Goal: Information Seeking & Learning: Learn about a topic

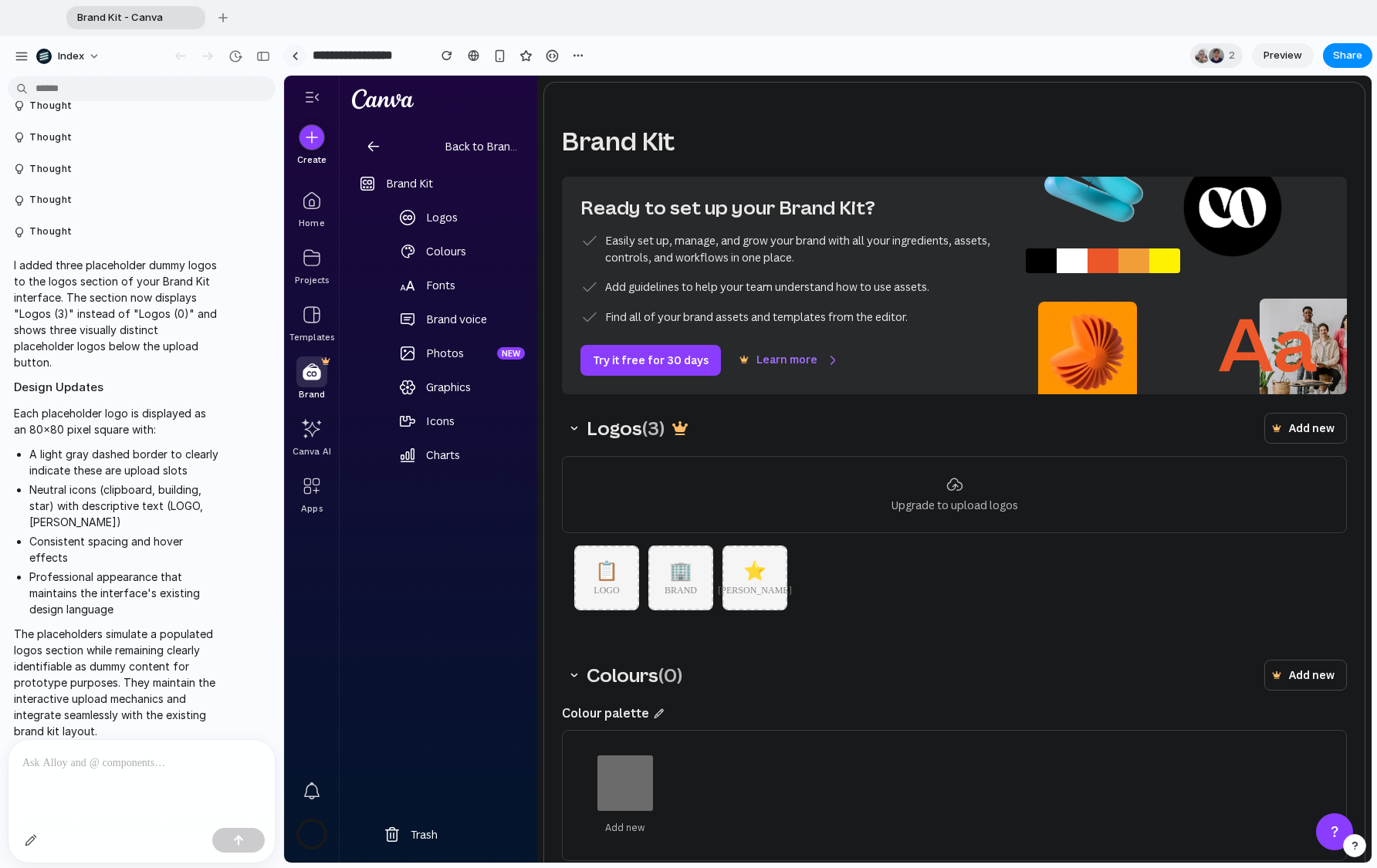
click at [294, 55] on div at bounding box center [295, 57] width 7 height 9
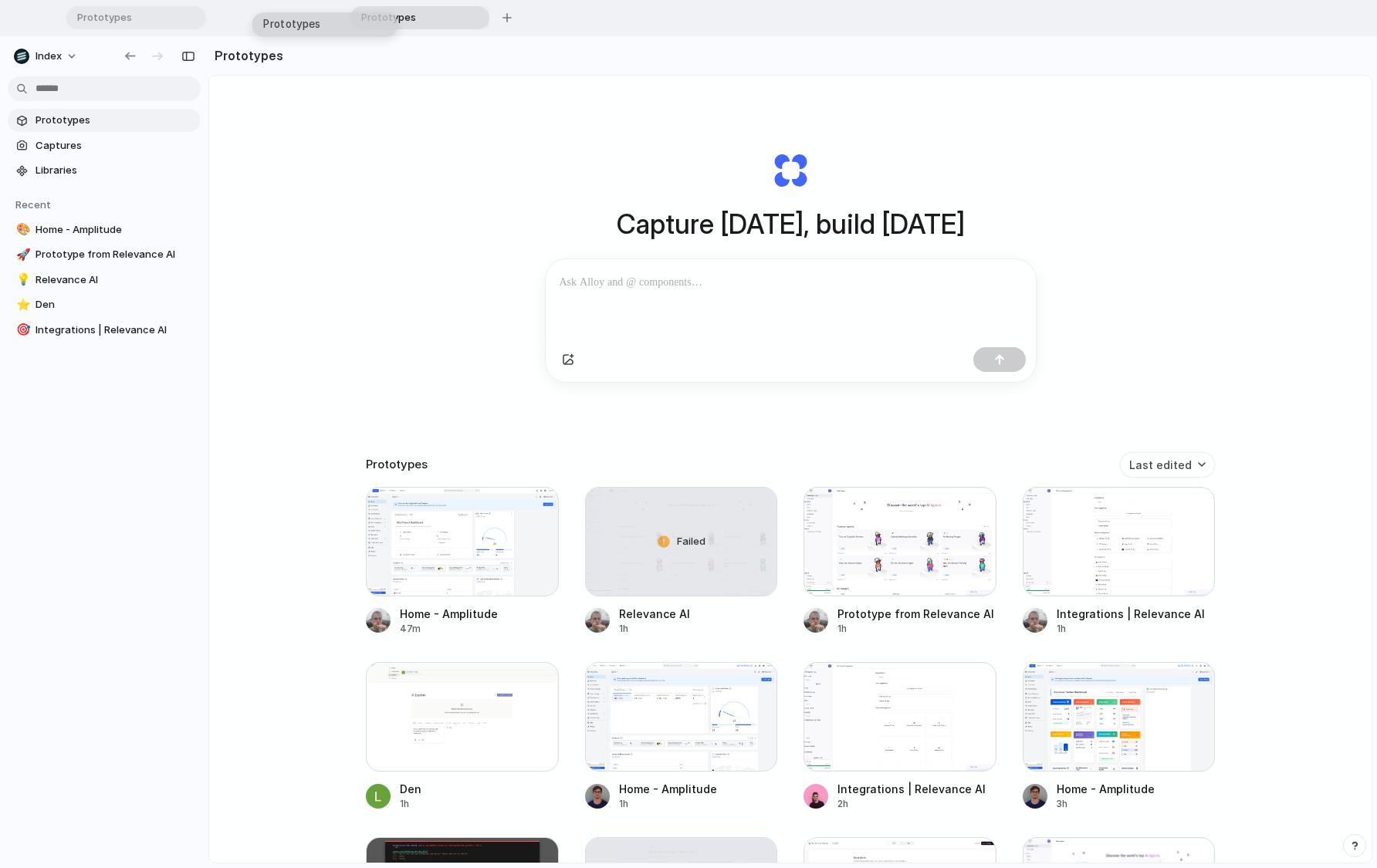
drag, startPoint x: 306, startPoint y: 11, endPoint x: 284, endPoint y: 26, distance: 26.6
click at [284, 26] on div "Prototypes Prototypes Prototypes Prototypes To pick up a draggable item, press …" at bounding box center [718, 18] width 1303 height 23
click at [407, 577] on div at bounding box center [462, 542] width 193 height 110
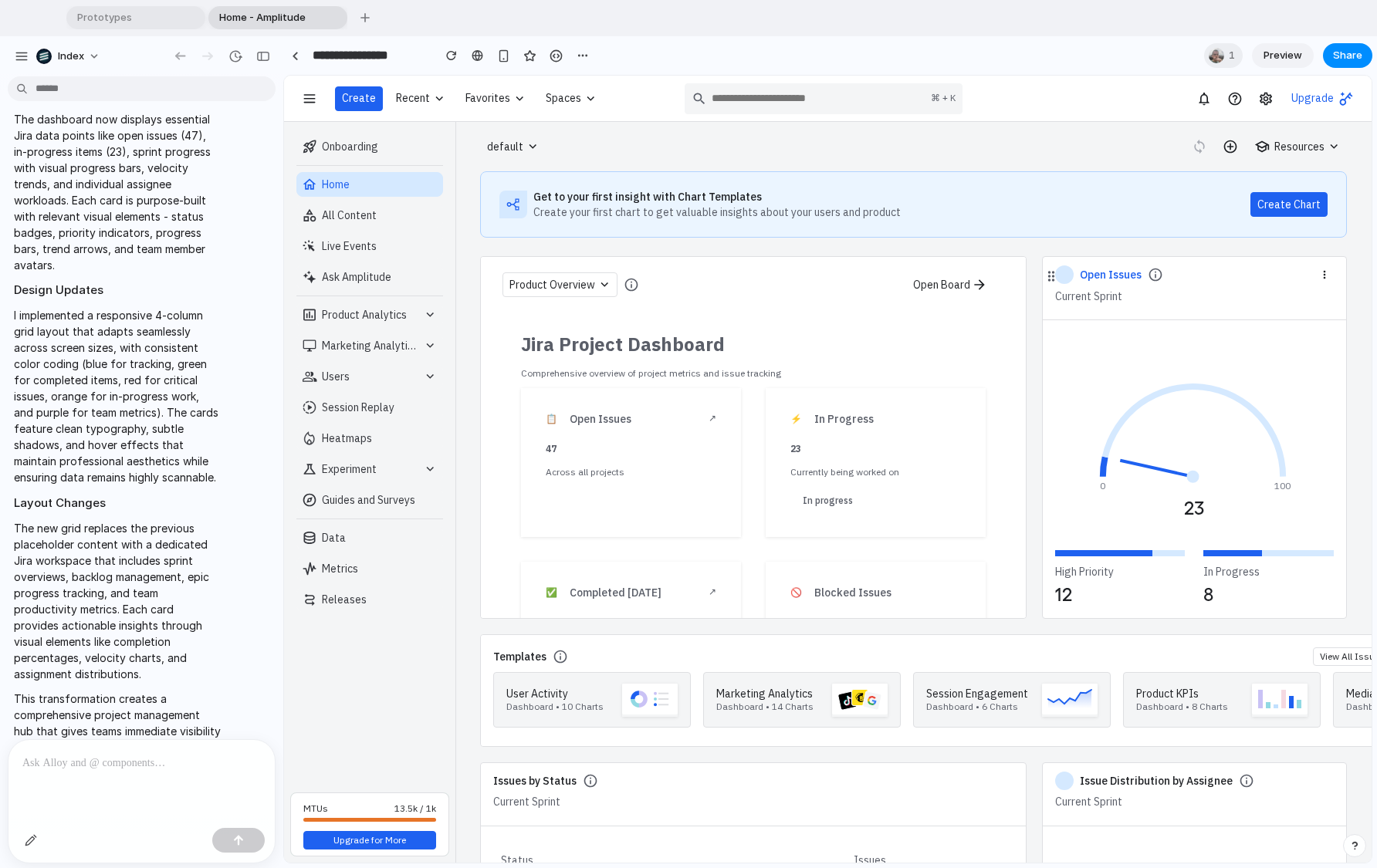
click at [1274, 55] on span "Preview" at bounding box center [1283, 55] width 39 height 15
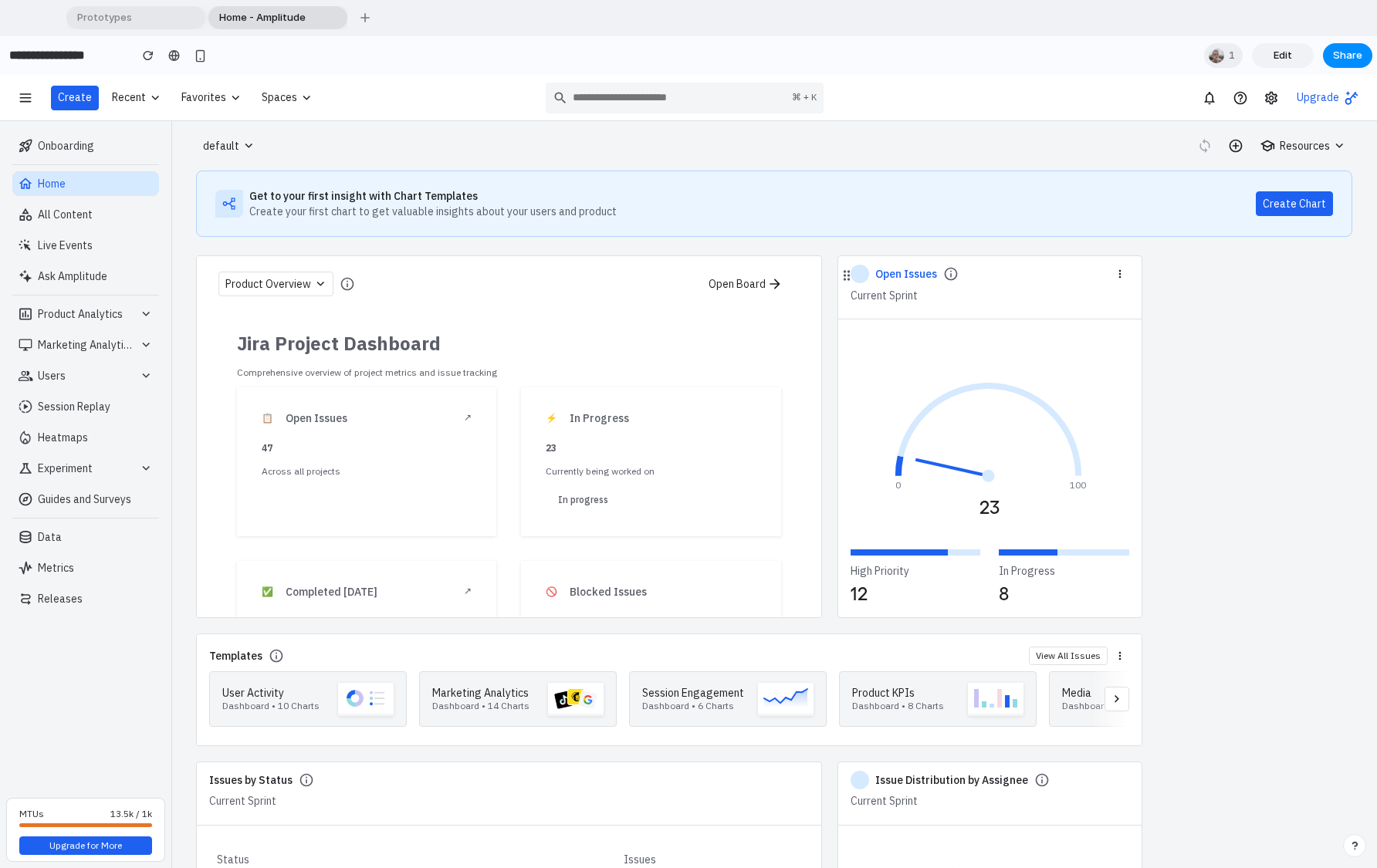
click at [1274, 55] on span "Edit" at bounding box center [1282, 55] width 19 height 15
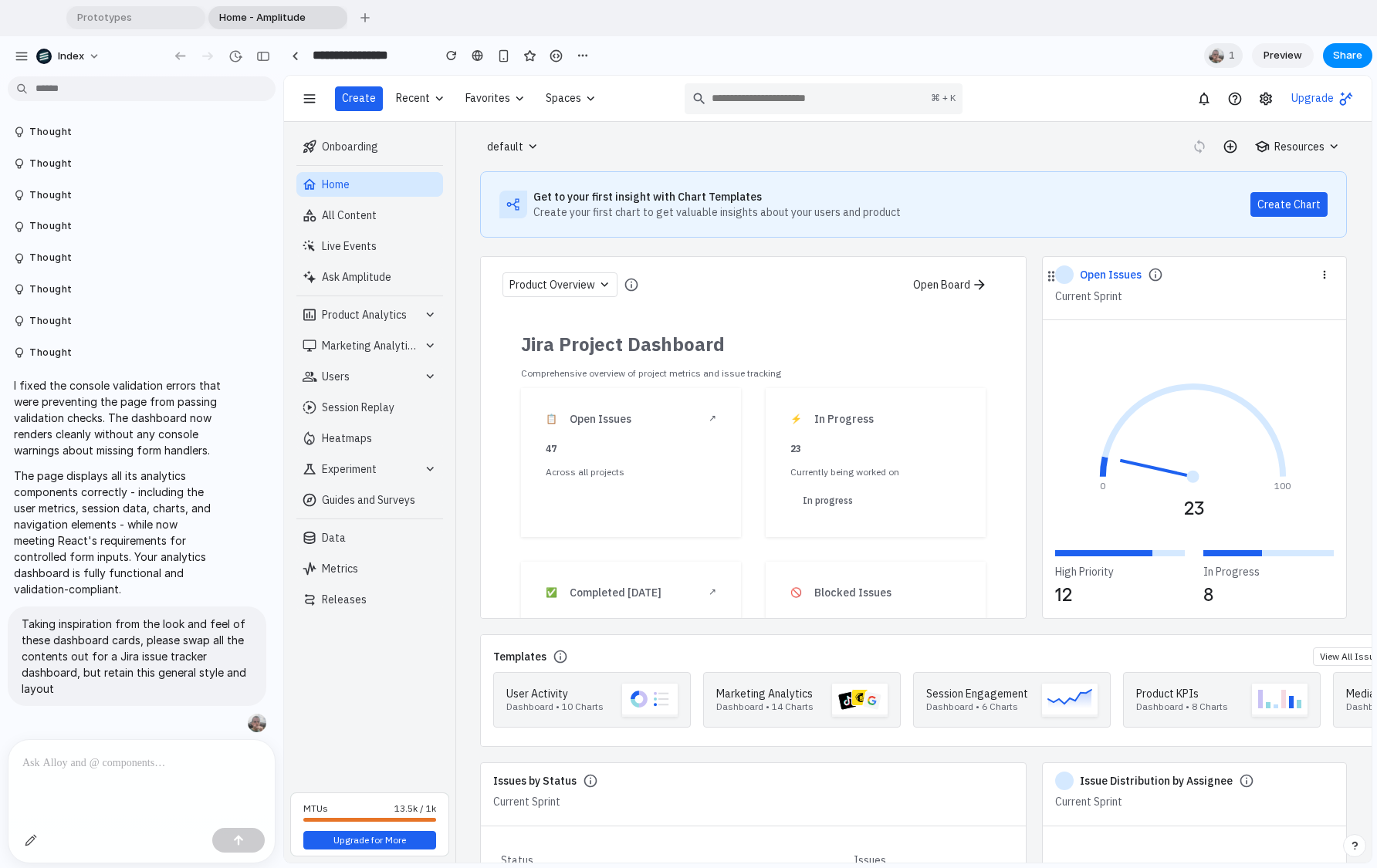
scroll to position [3537, 0]
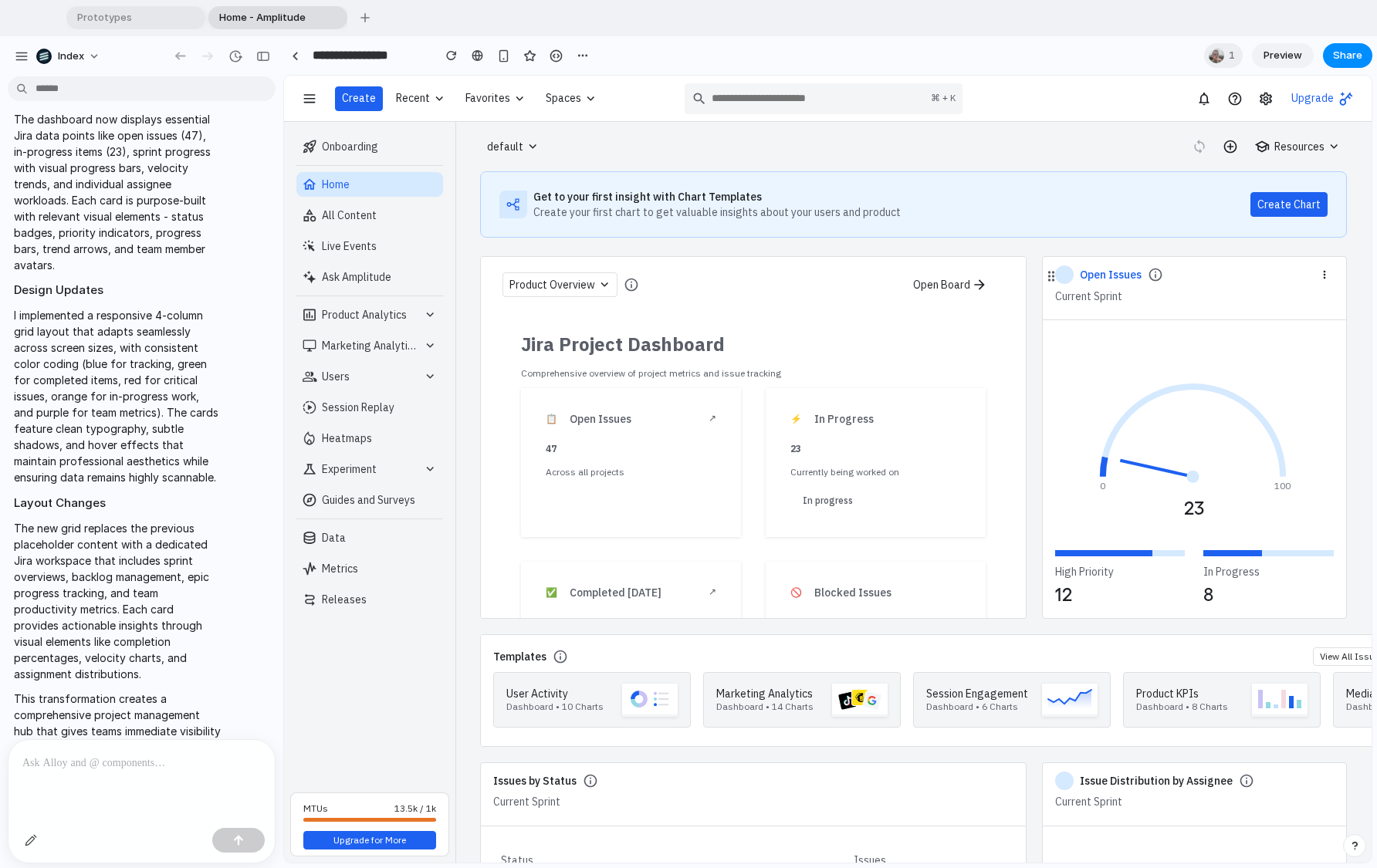
click at [1261, 55] on link "Preview" at bounding box center [1283, 56] width 62 height 25
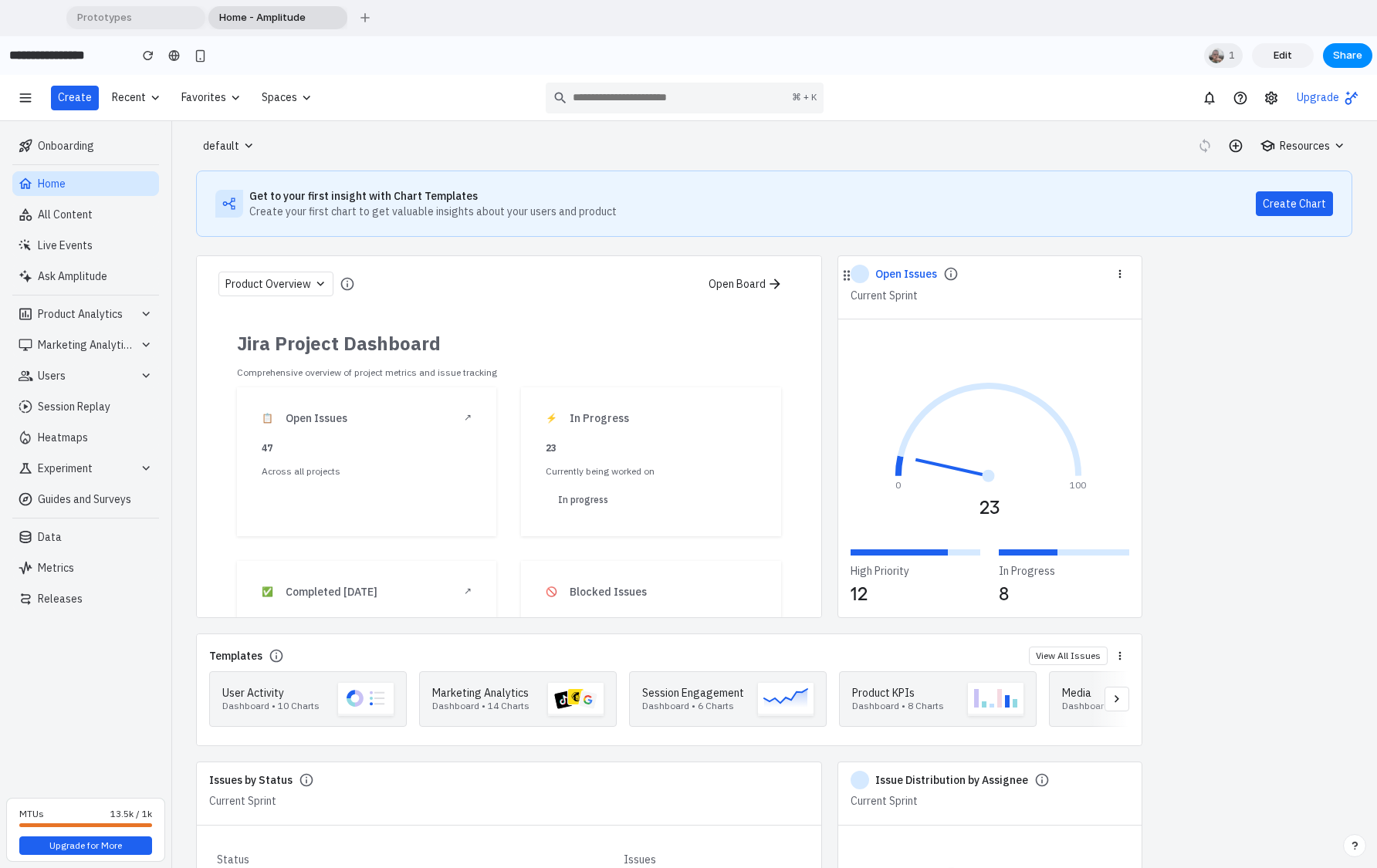
click at [1261, 55] on link "Edit" at bounding box center [1283, 56] width 62 height 25
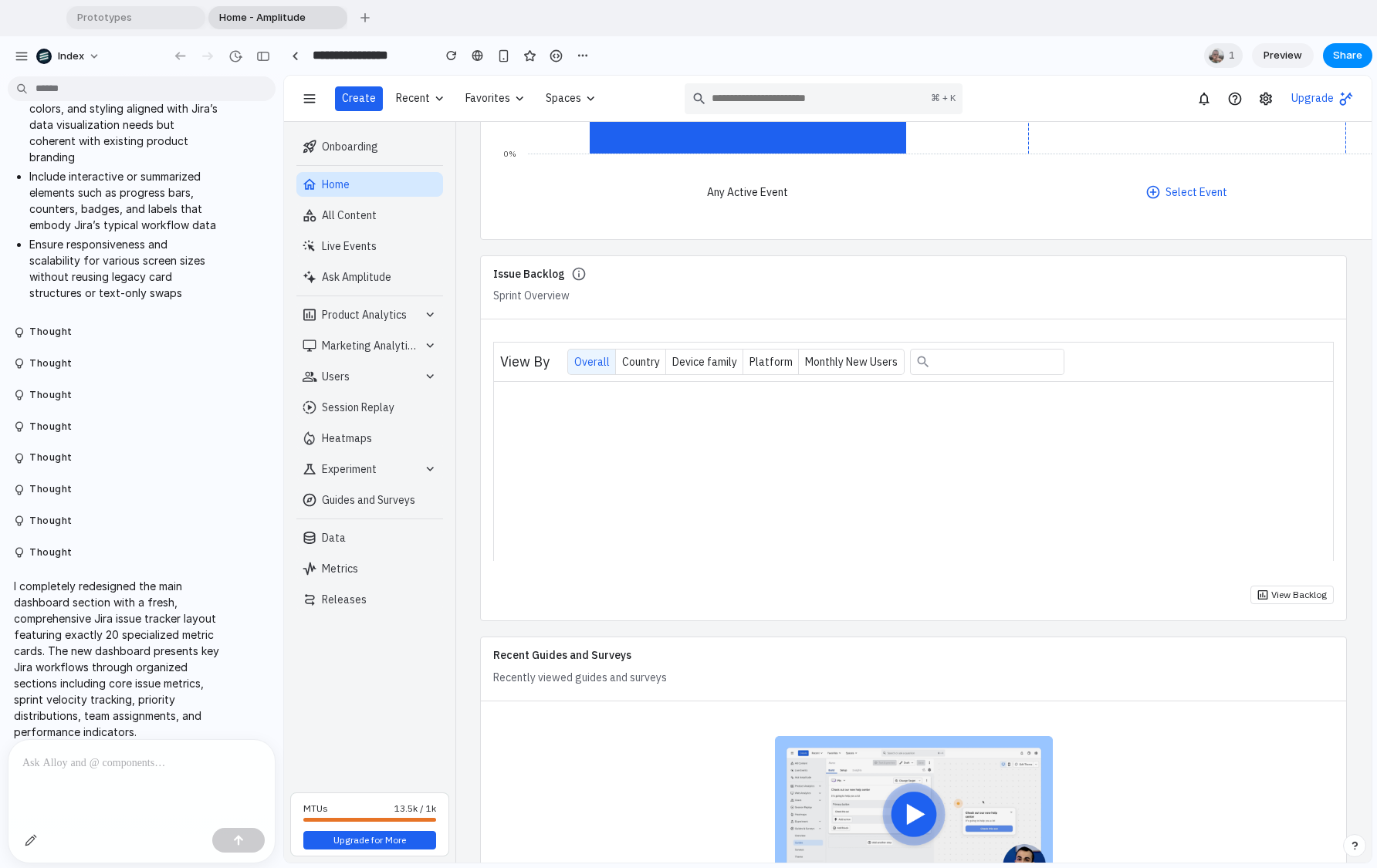
scroll to position [1595, 0]
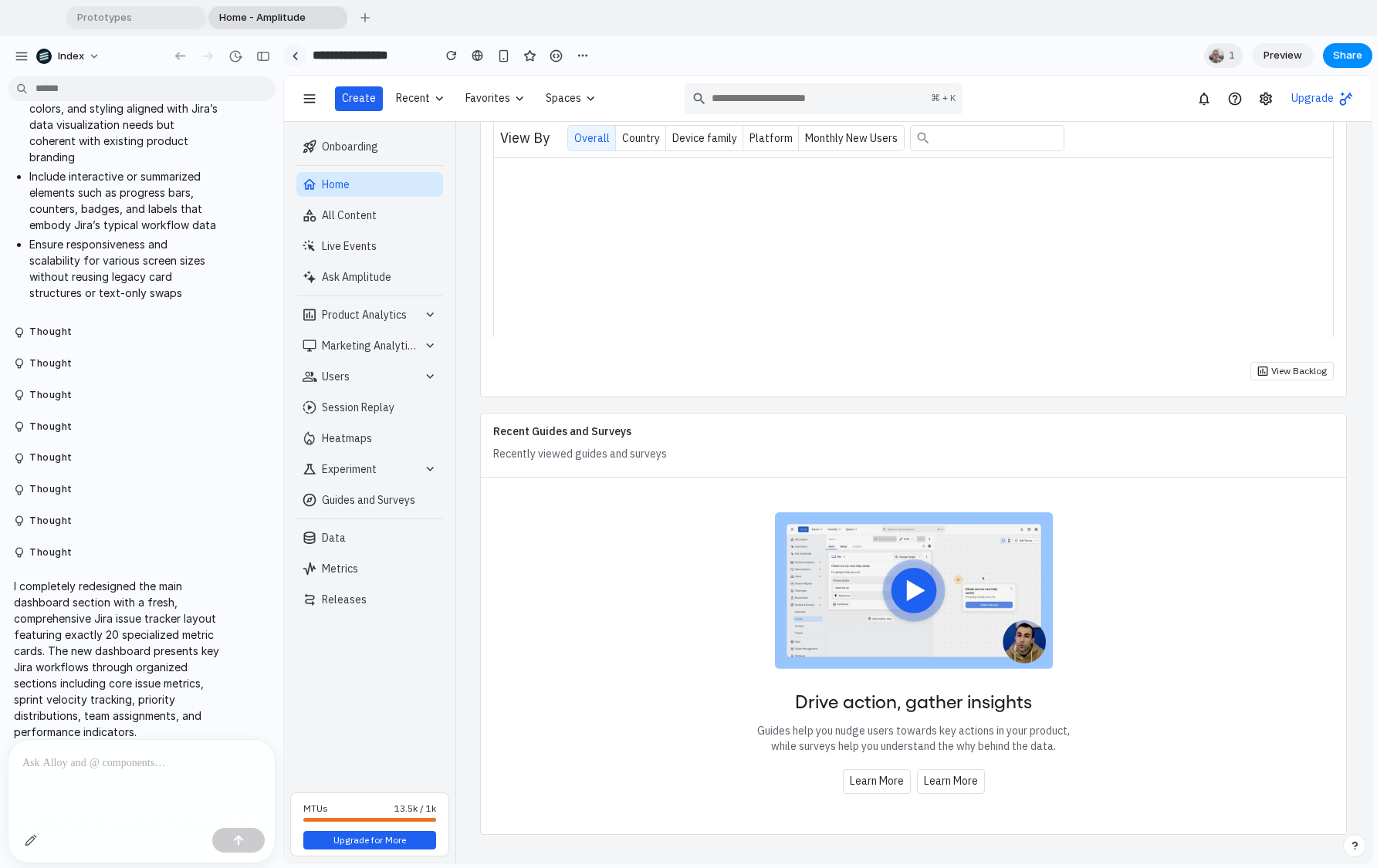
click at [299, 53] on link at bounding box center [295, 56] width 23 height 23
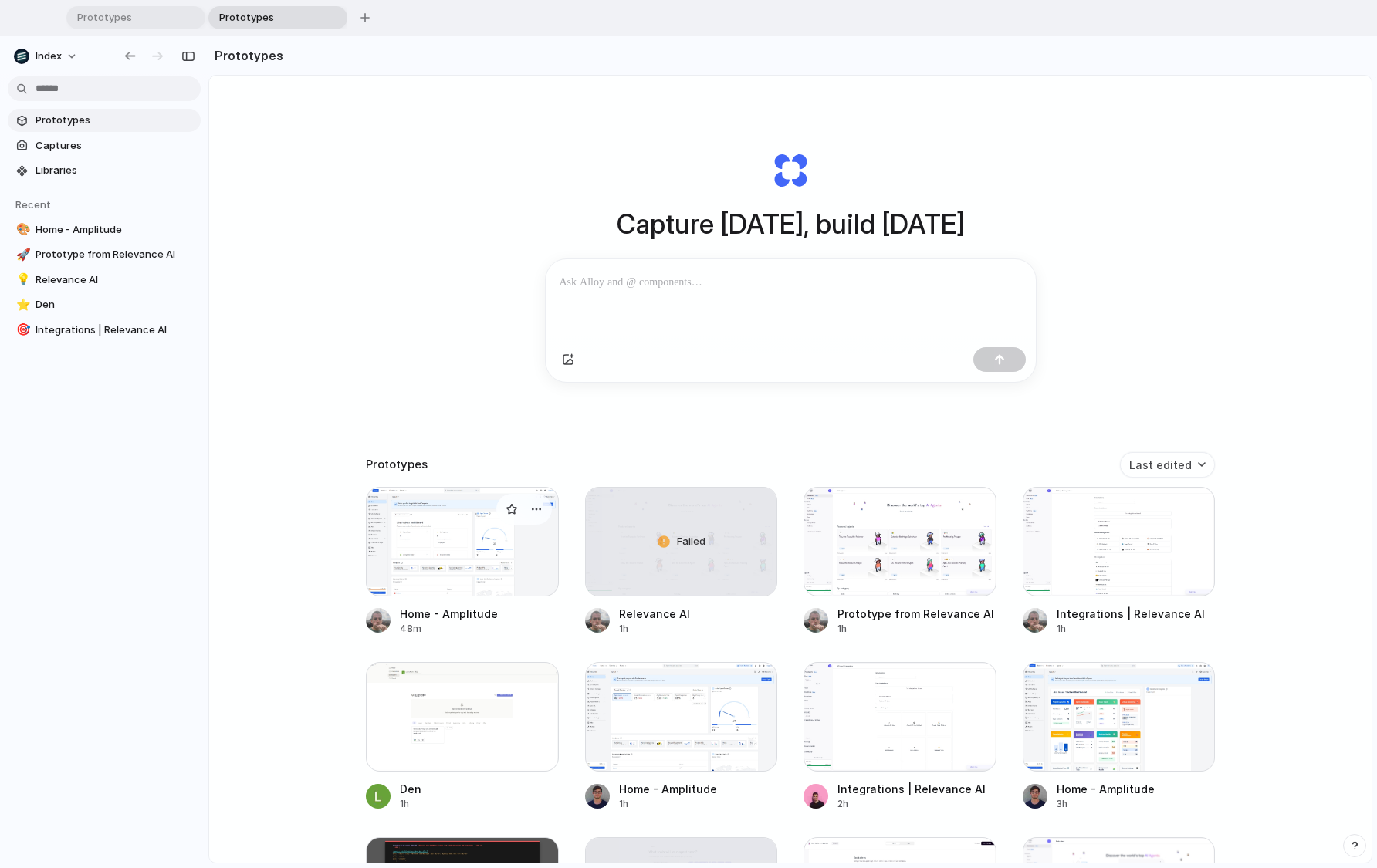
click at [460, 580] on div at bounding box center [462, 542] width 193 height 110
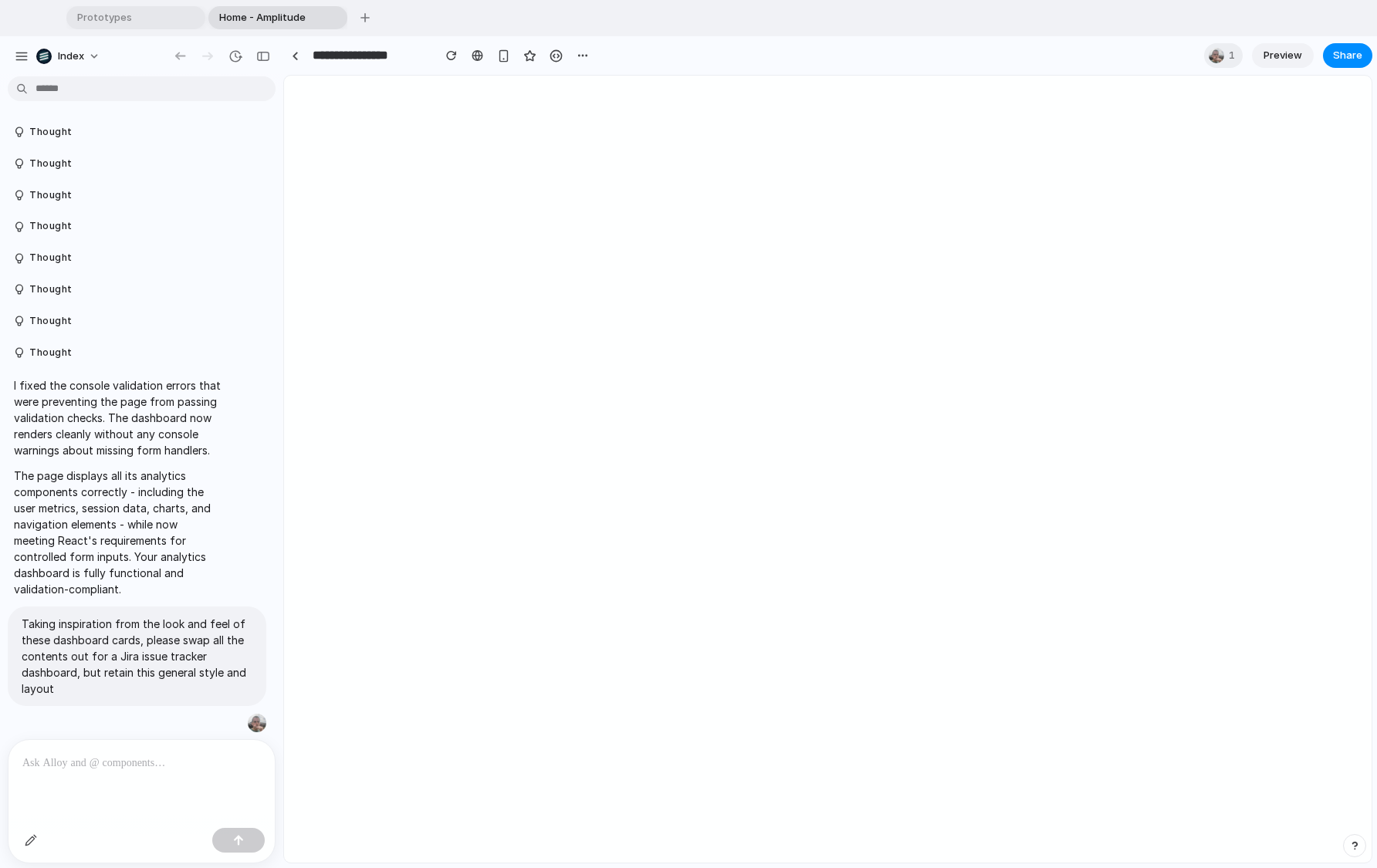
scroll to position [3537, 0]
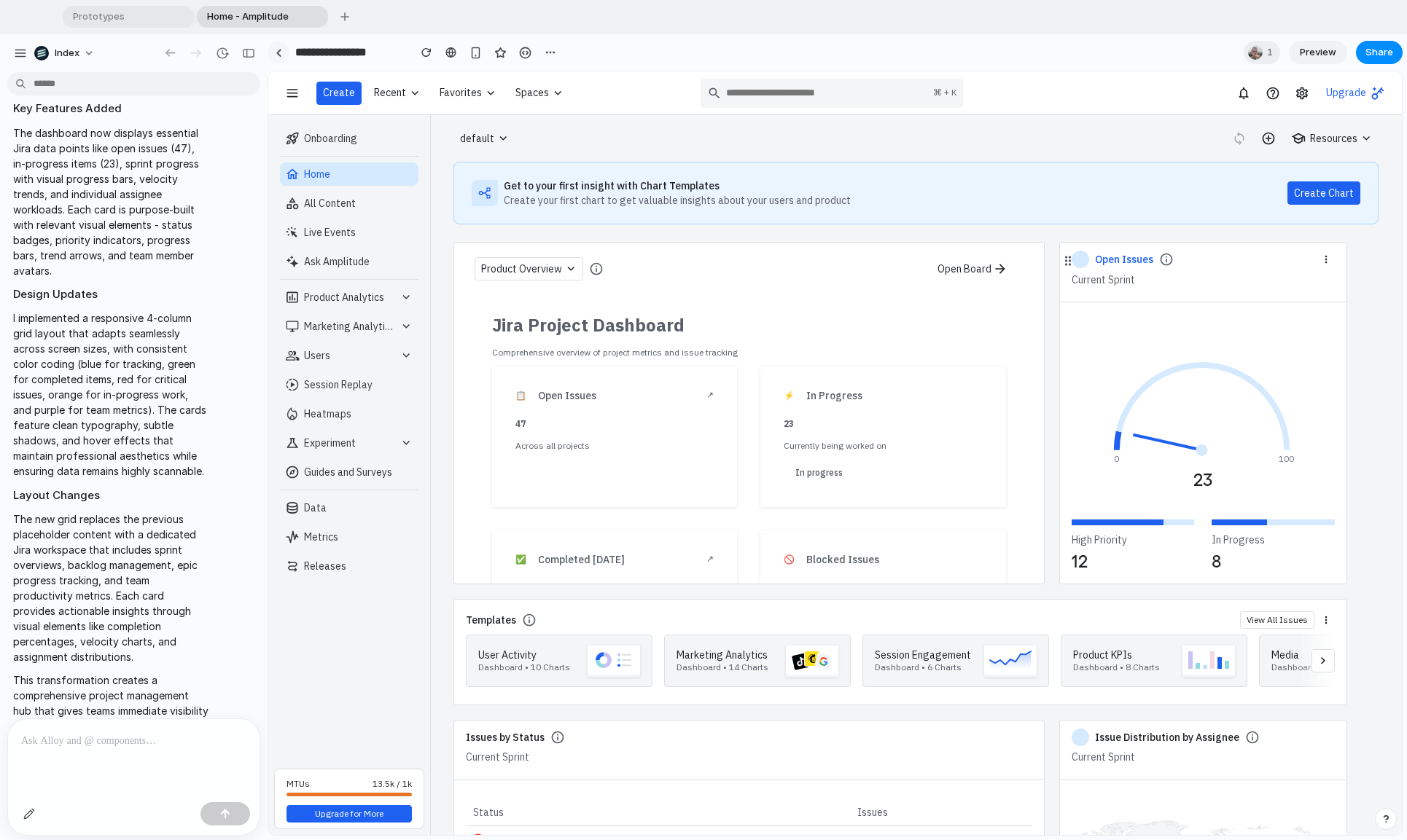
click at [273, 58] on link at bounding box center [279, 53] width 22 height 22
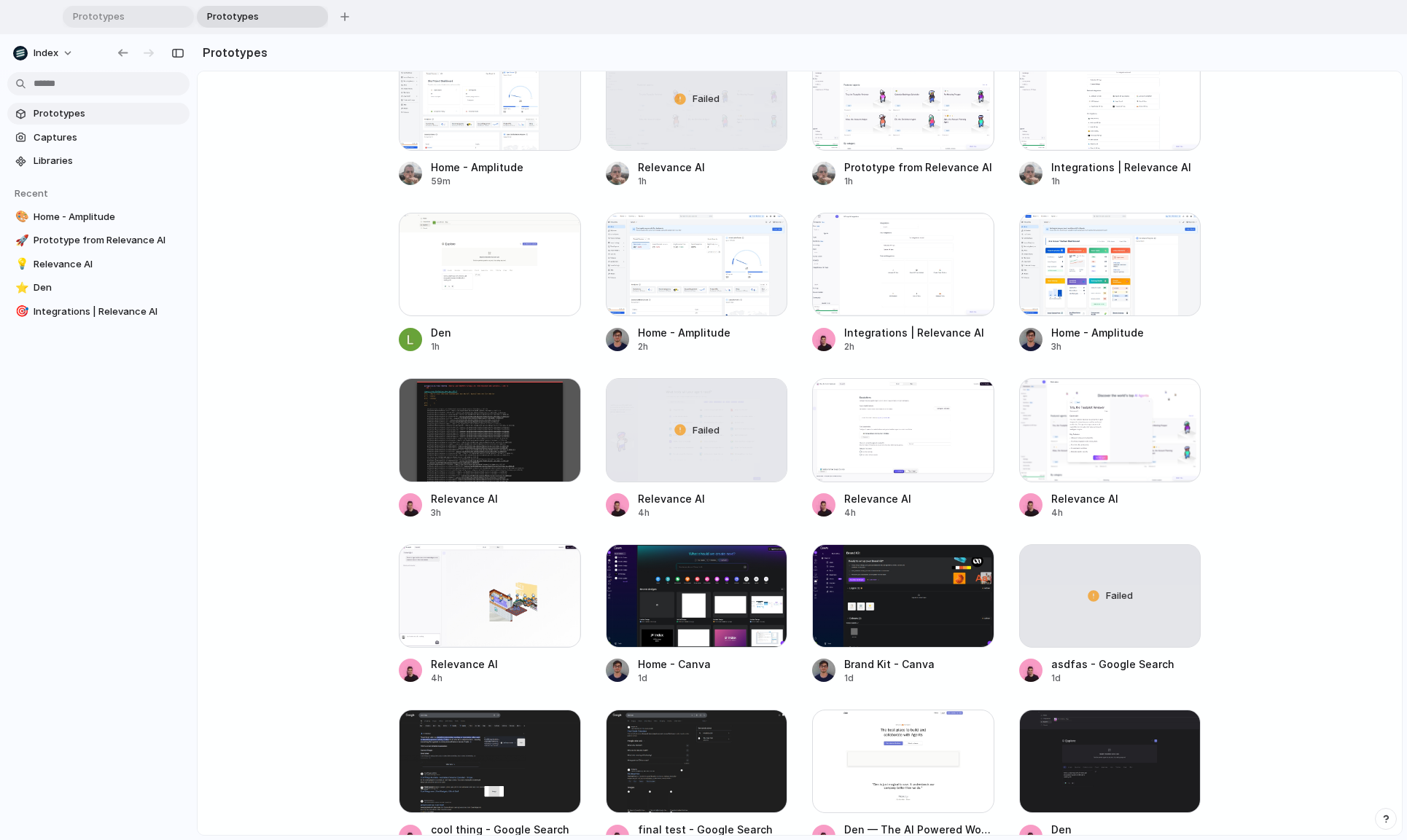
scroll to position [52, 0]
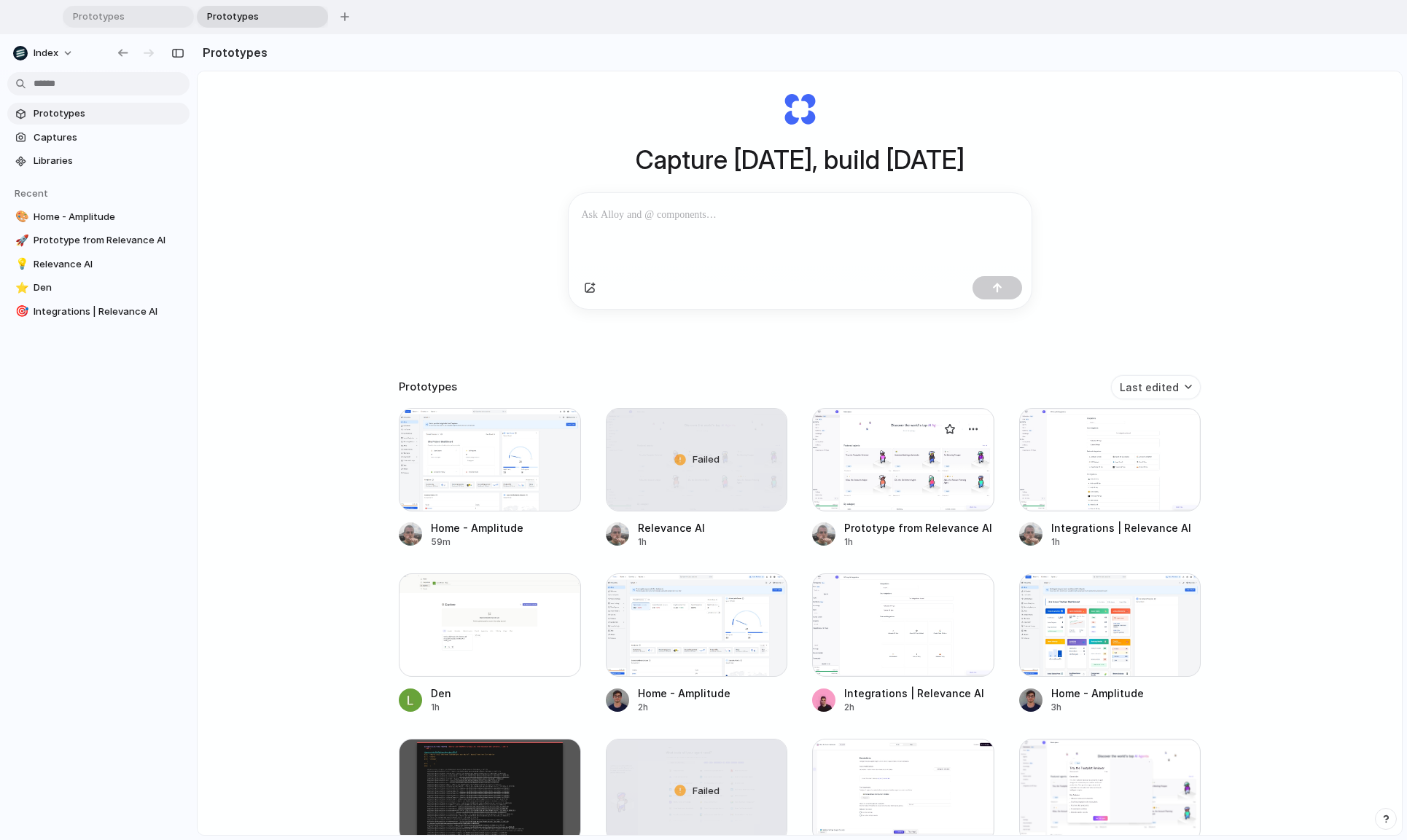
click at [913, 502] on div at bounding box center [903, 460] width 182 height 103
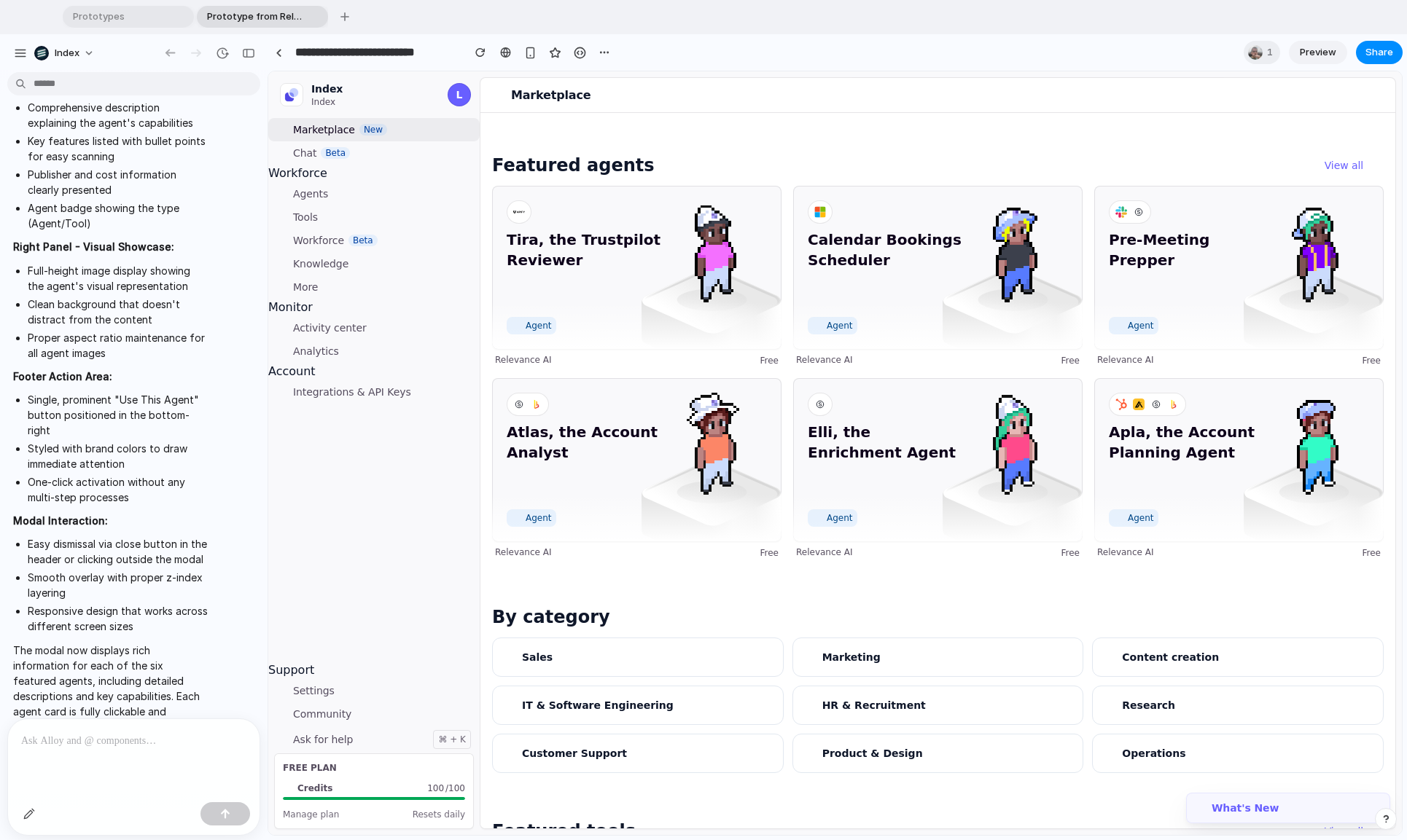
scroll to position [60, 0]
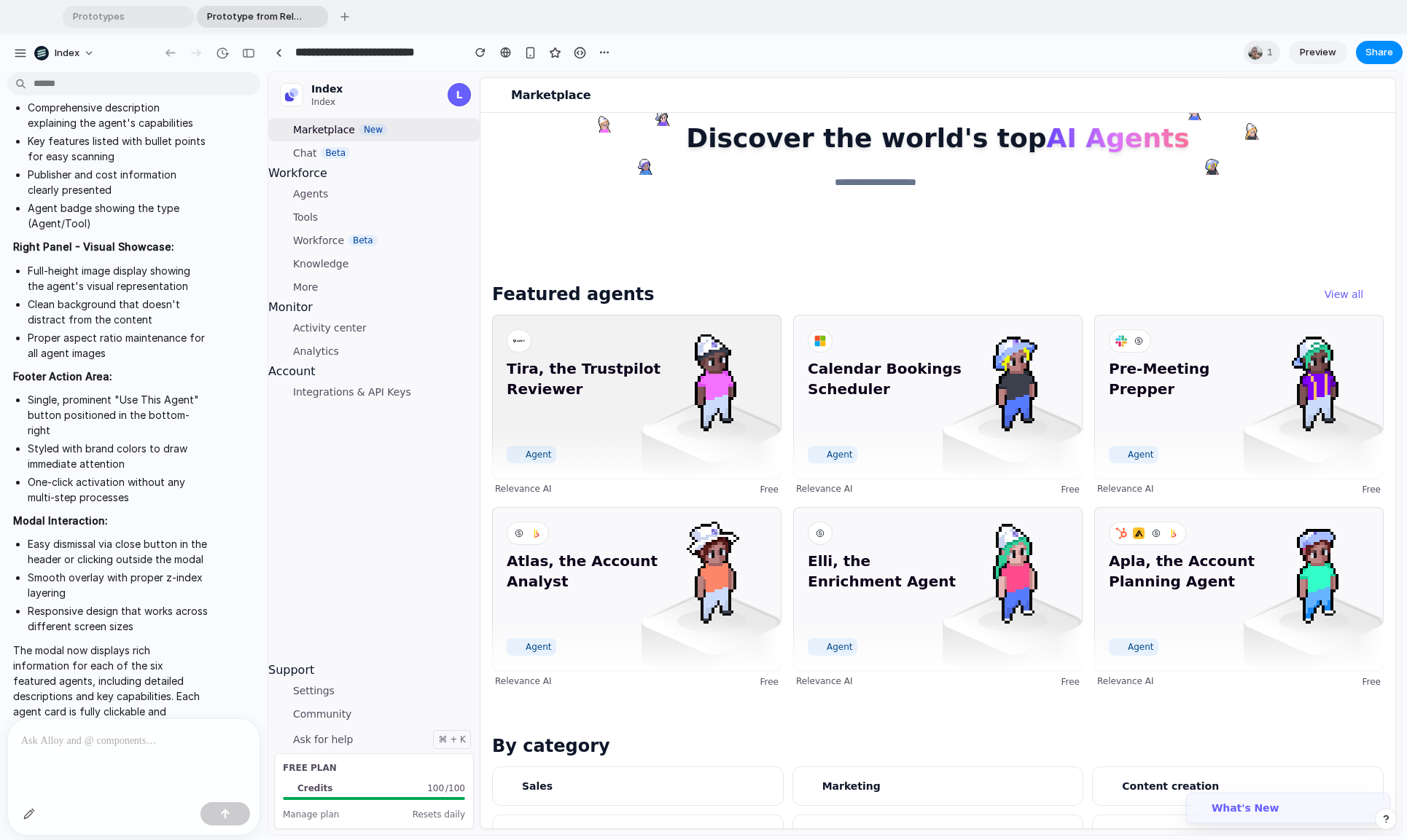
click at [664, 424] on img at bounding box center [711, 379] width 105 height 105
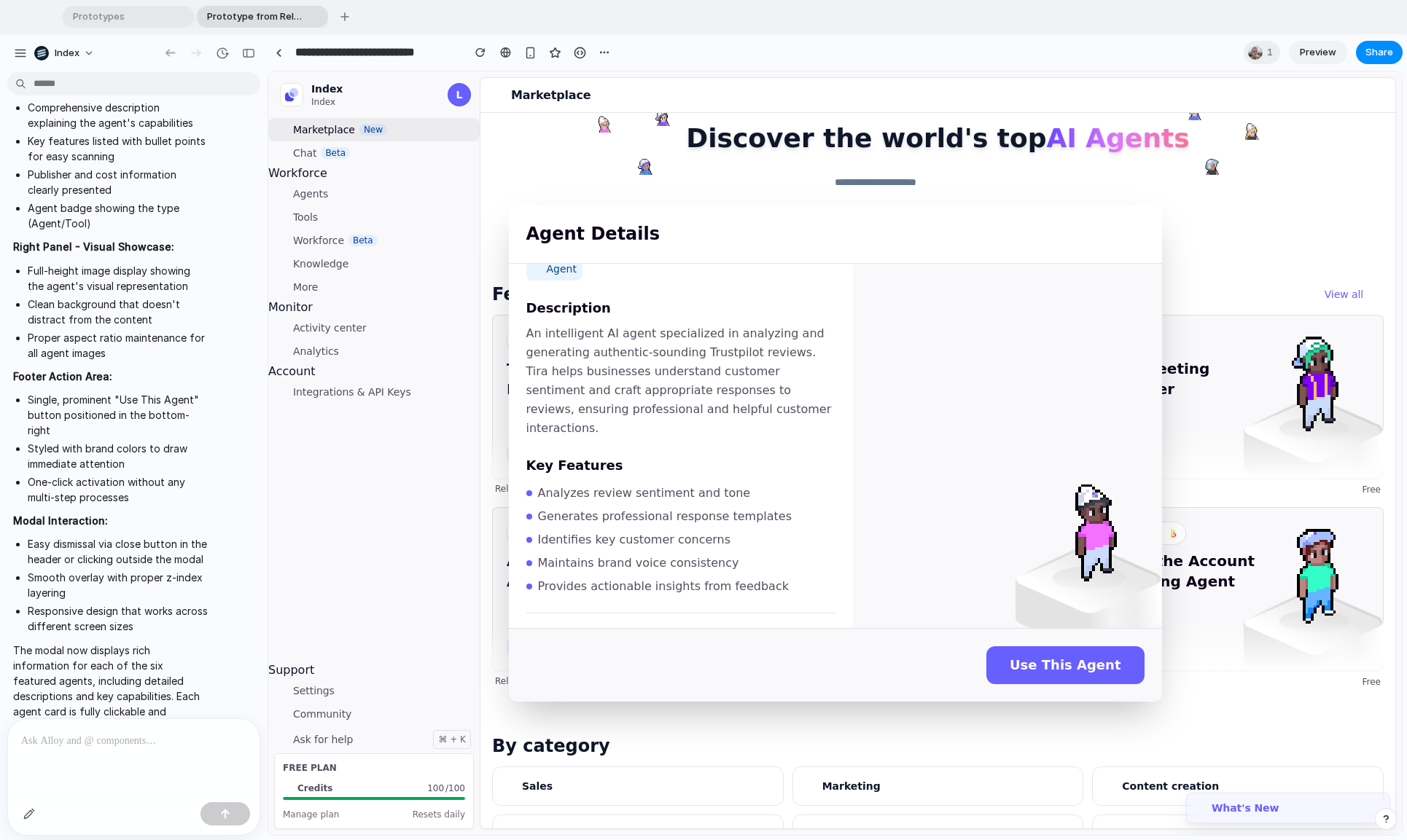
scroll to position [0, 0]
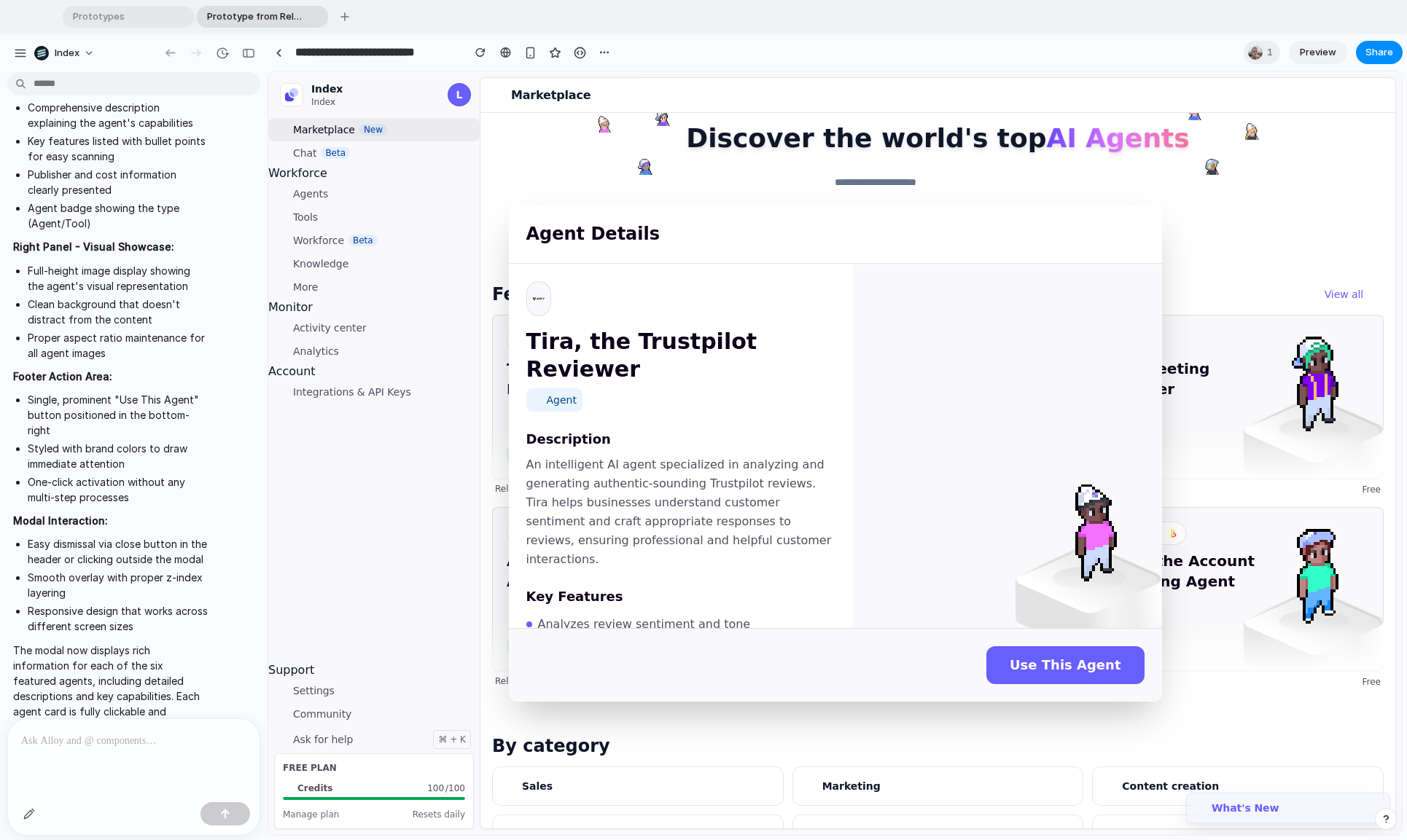
click at [1299, 637] on div "Agent Details Tira, the Trustpilot Reviewer Agent Description An intelligent AI…" at bounding box center [835, 453] width 1133 height 763
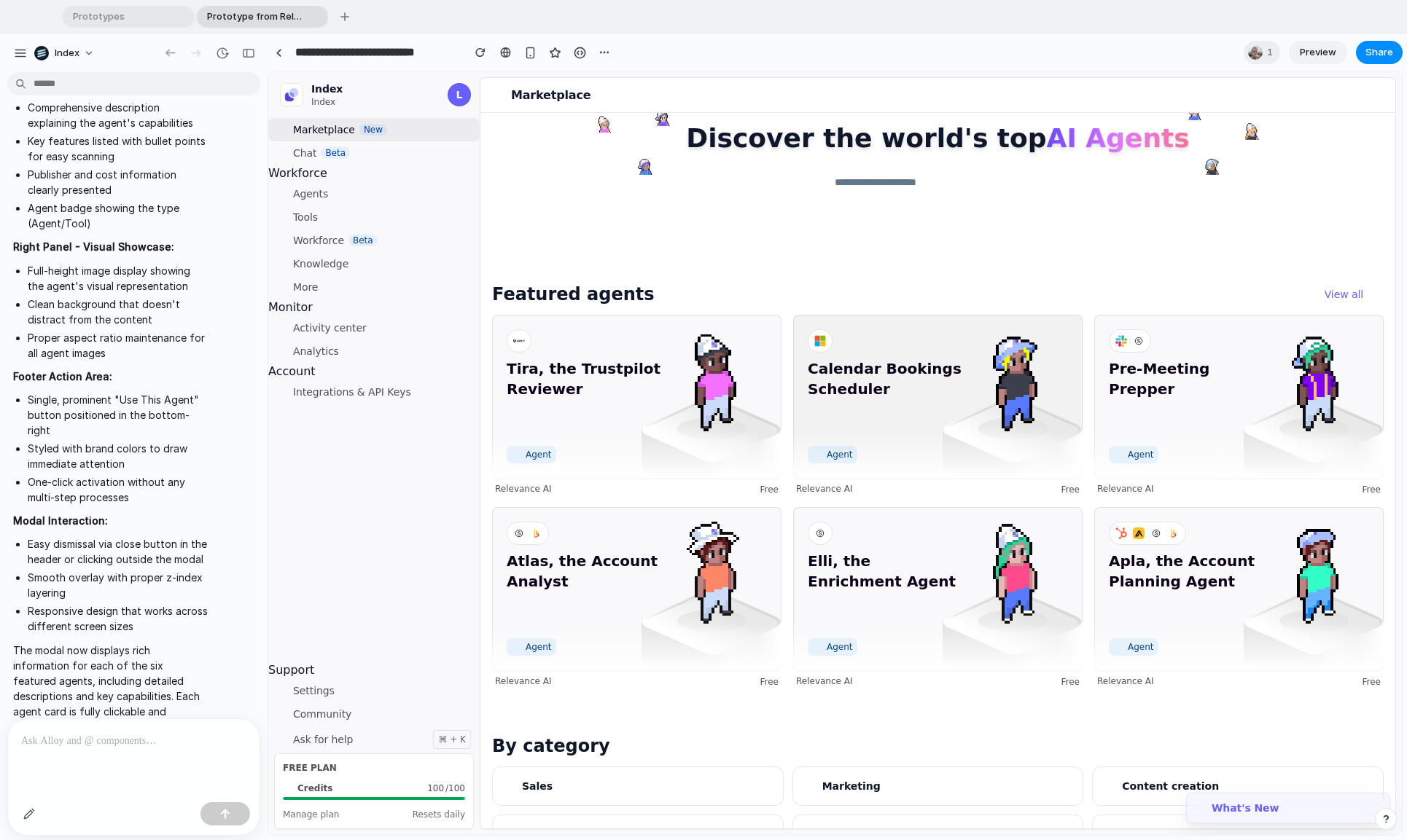
click at [889, 429] on span "Calendar Bookings Scheduler" at bounding box center [885, 400] width 156 height 82
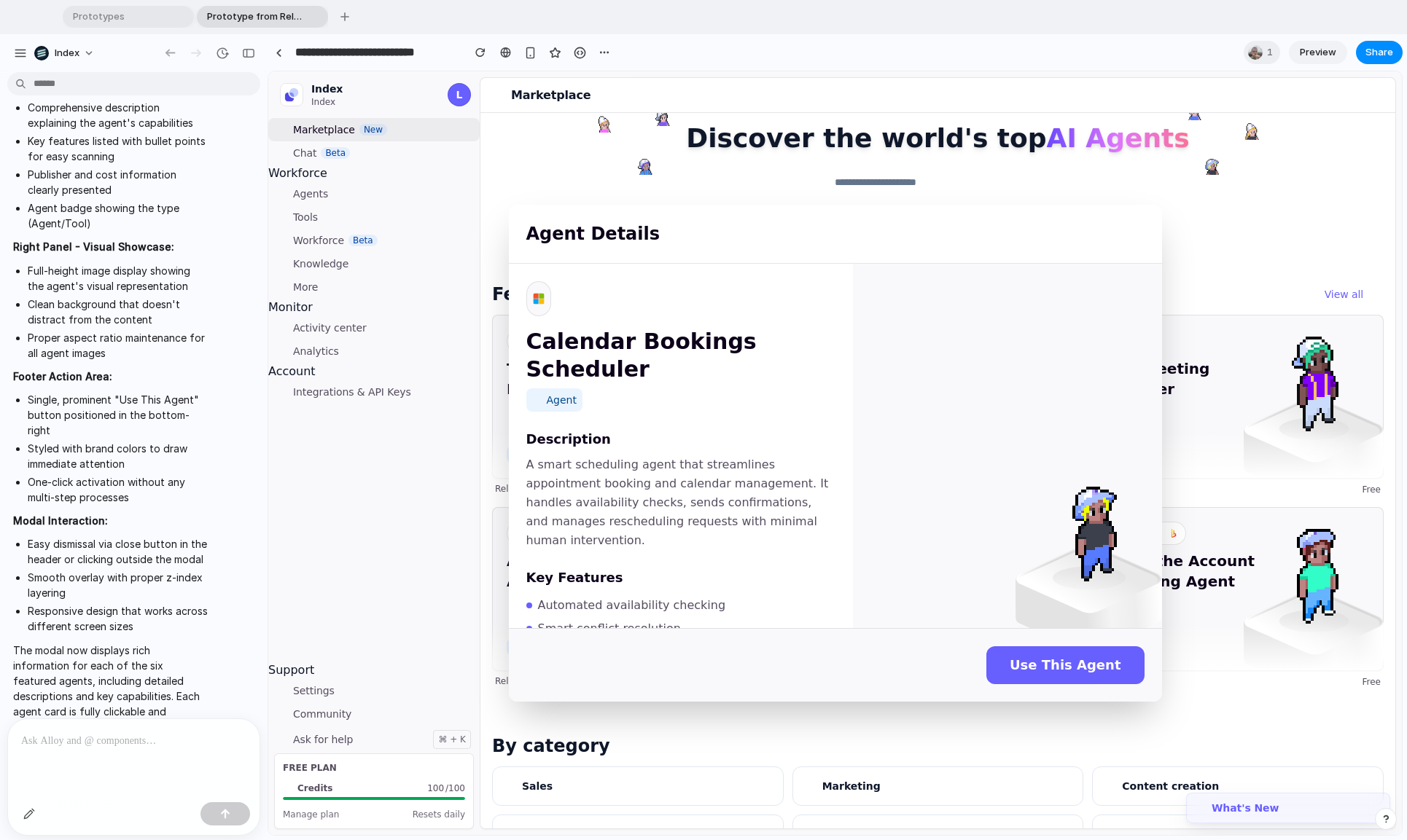
click at [1207, 522] on div "Agent Details Calendar Bookings Scheduler Agent Description A smart scheduling …" at bounding box center [835, 453] width 1133 height 763
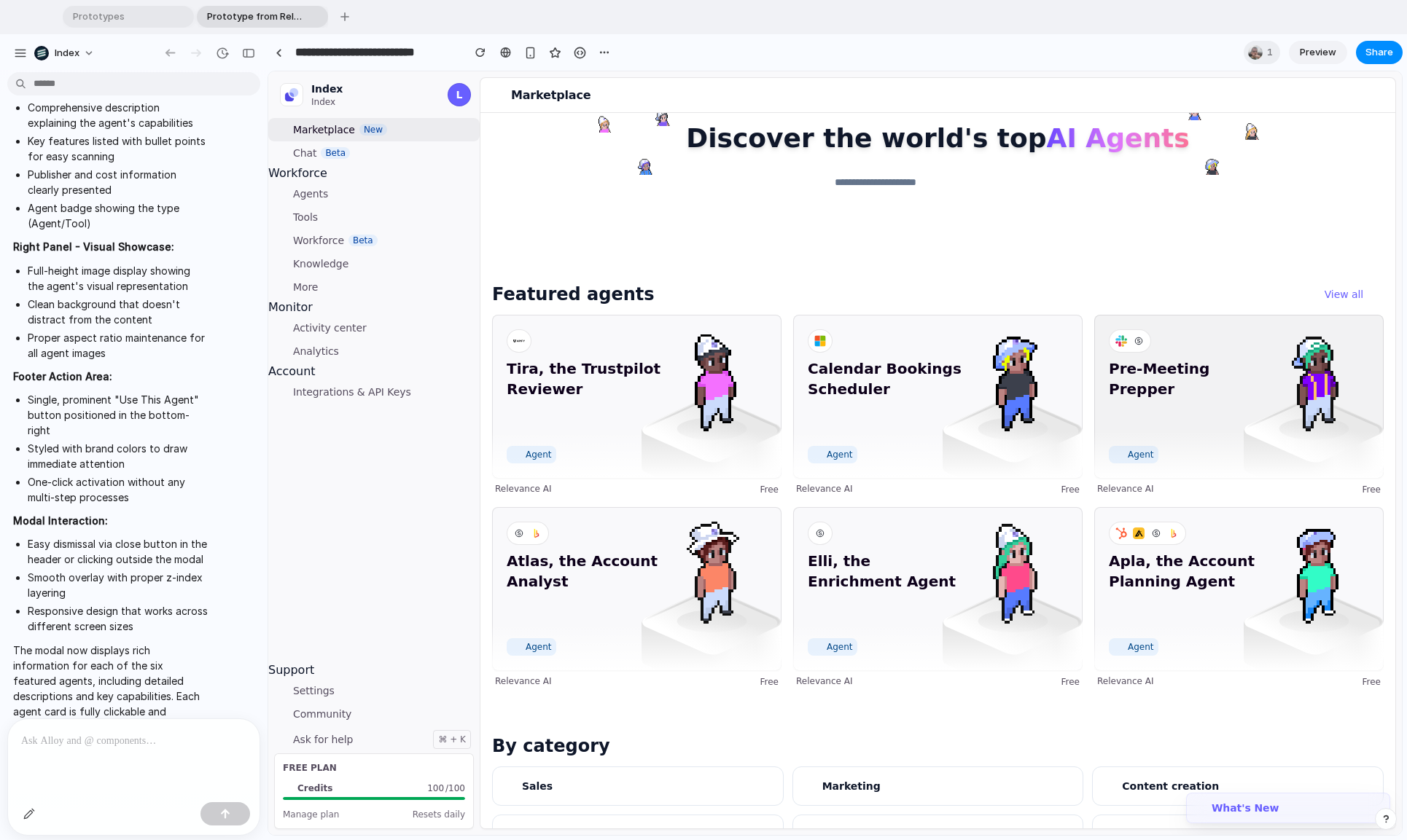
click at [1099, 445] on div "Pre-Meeting Prepper Agent" at bounding box center [1238, 396] width 290 height 163
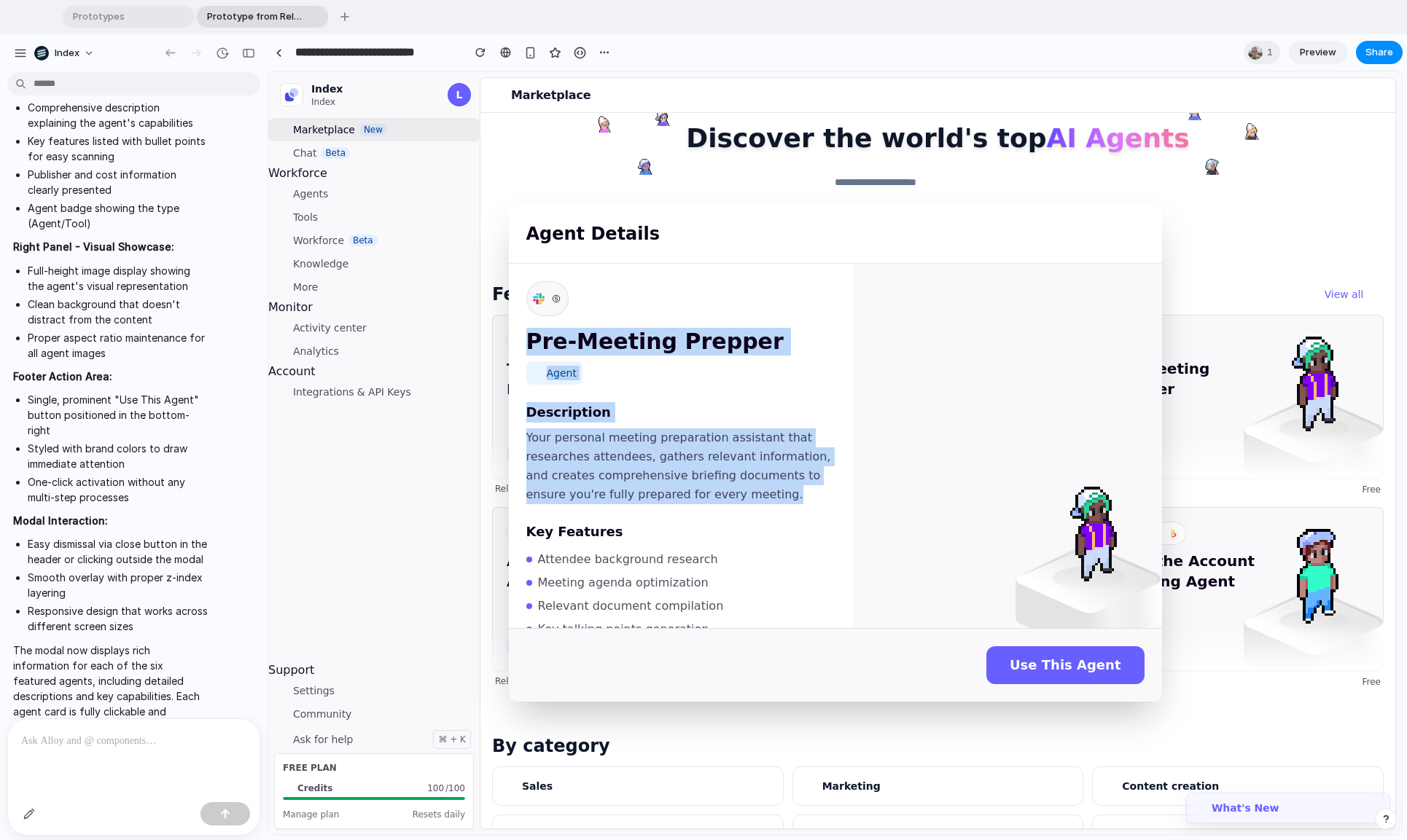
drag, startPoint x: 701, startPoint y: 309, endPoint x: 658, endPoint y: 536, distance: 231.0
click at [658, 536] on div "Pre-Meeting Prepper Agent Description Your personal meeting preparation assista…" at bounding box center [681, 445] width 344 height 365
click at [655, 543] on div "Key Features Attendee background research Meeting agenda optimization Relevant …" at bounding box center [681, 591] width 309 height 140
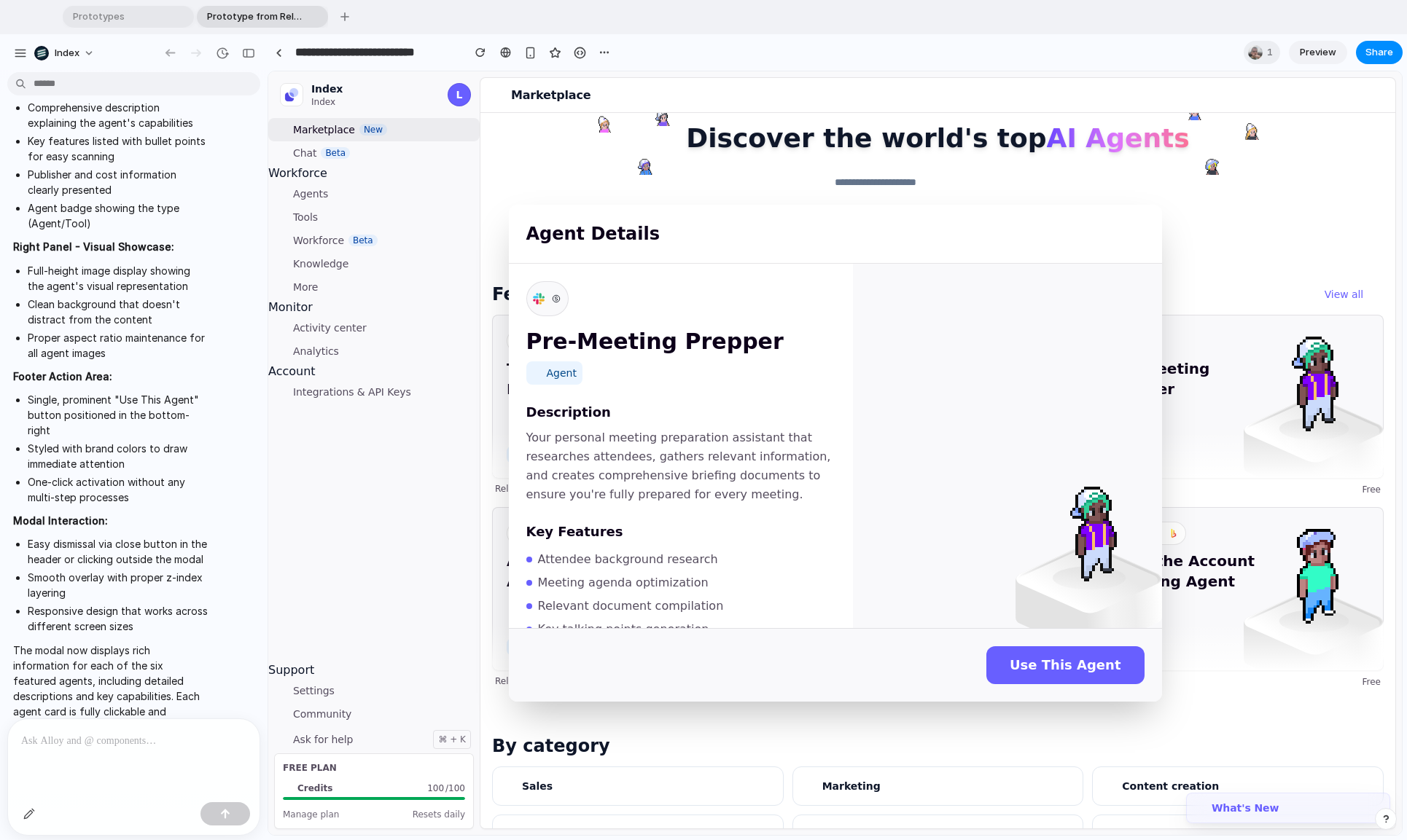
click at [365, 544] on div "Agent Details Pre-Meeting Prepper Agent Description Your personal meeting prepa…" at bounding box center [835, 453] width 1133 height 763
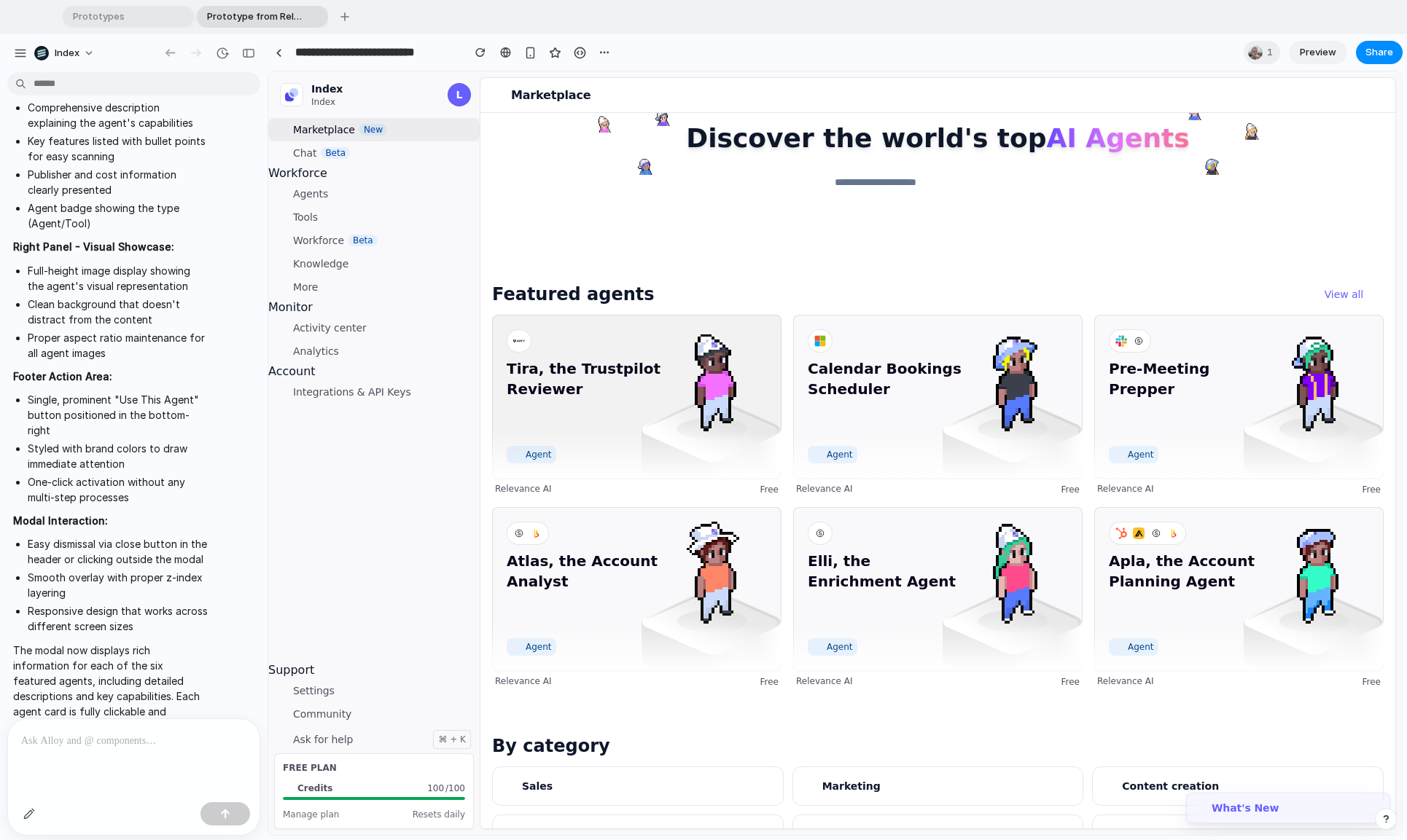
click at [663, 400] on img at bounding box center [711, 379] width 105 height 105
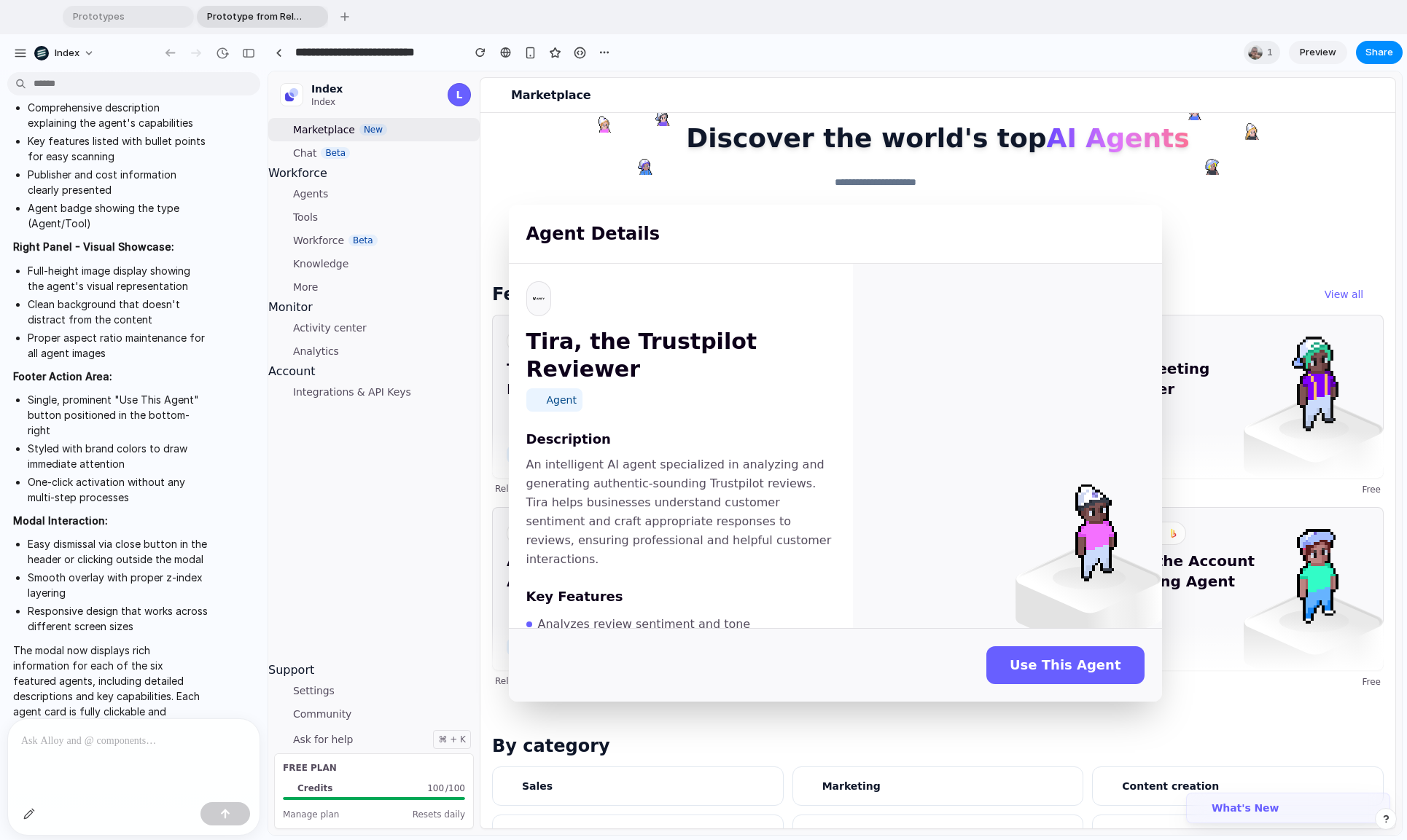
click at [414, 561] on div "Agent Details Tira, the Trustpilot Reviewer Agent Description An intelligent AI…" at bounding box center [835, 453] width 1133 height 763
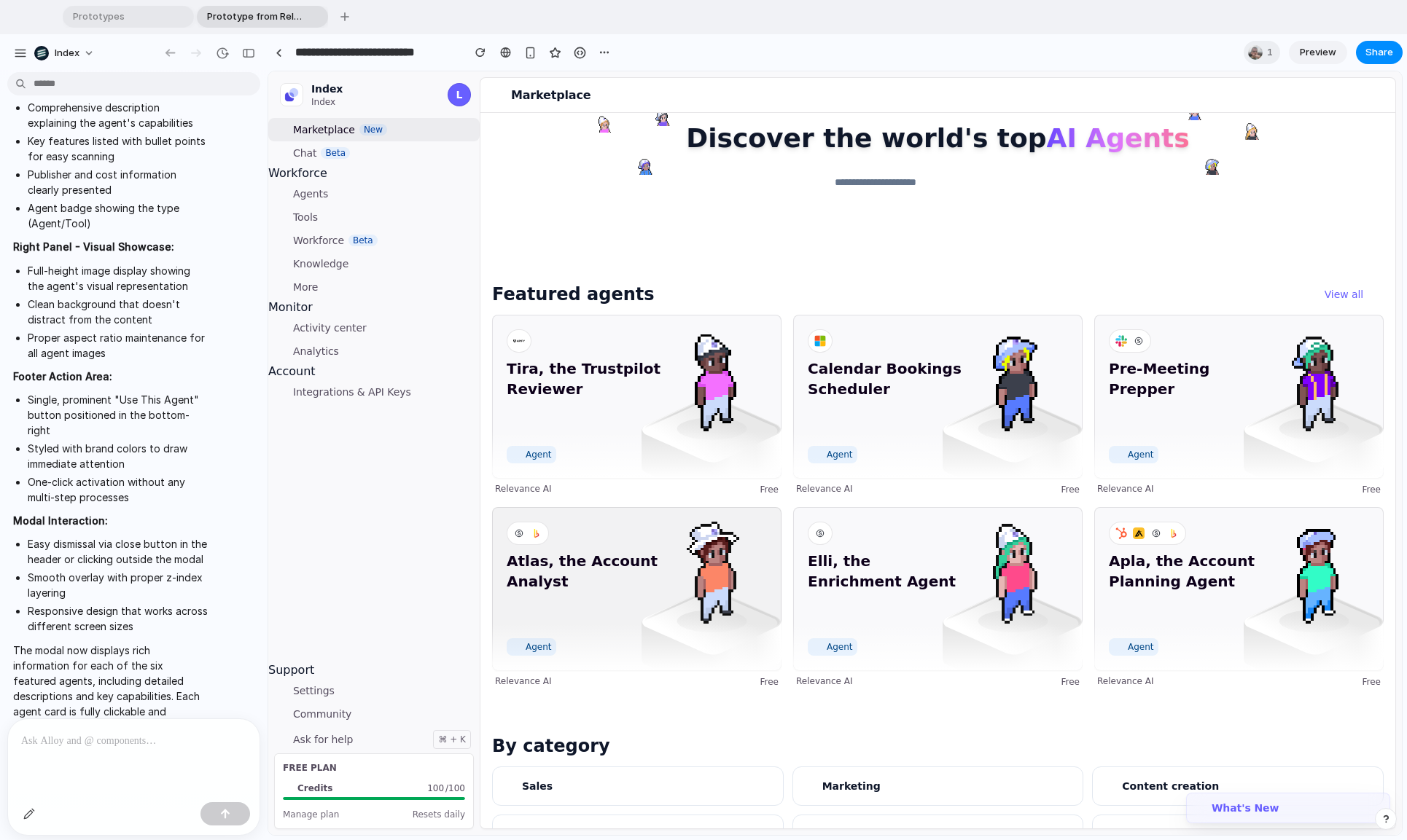
click at [601, 586] on span "Atlas, the Account Analyst" at bounding box center [584, 591] width 156 height 82
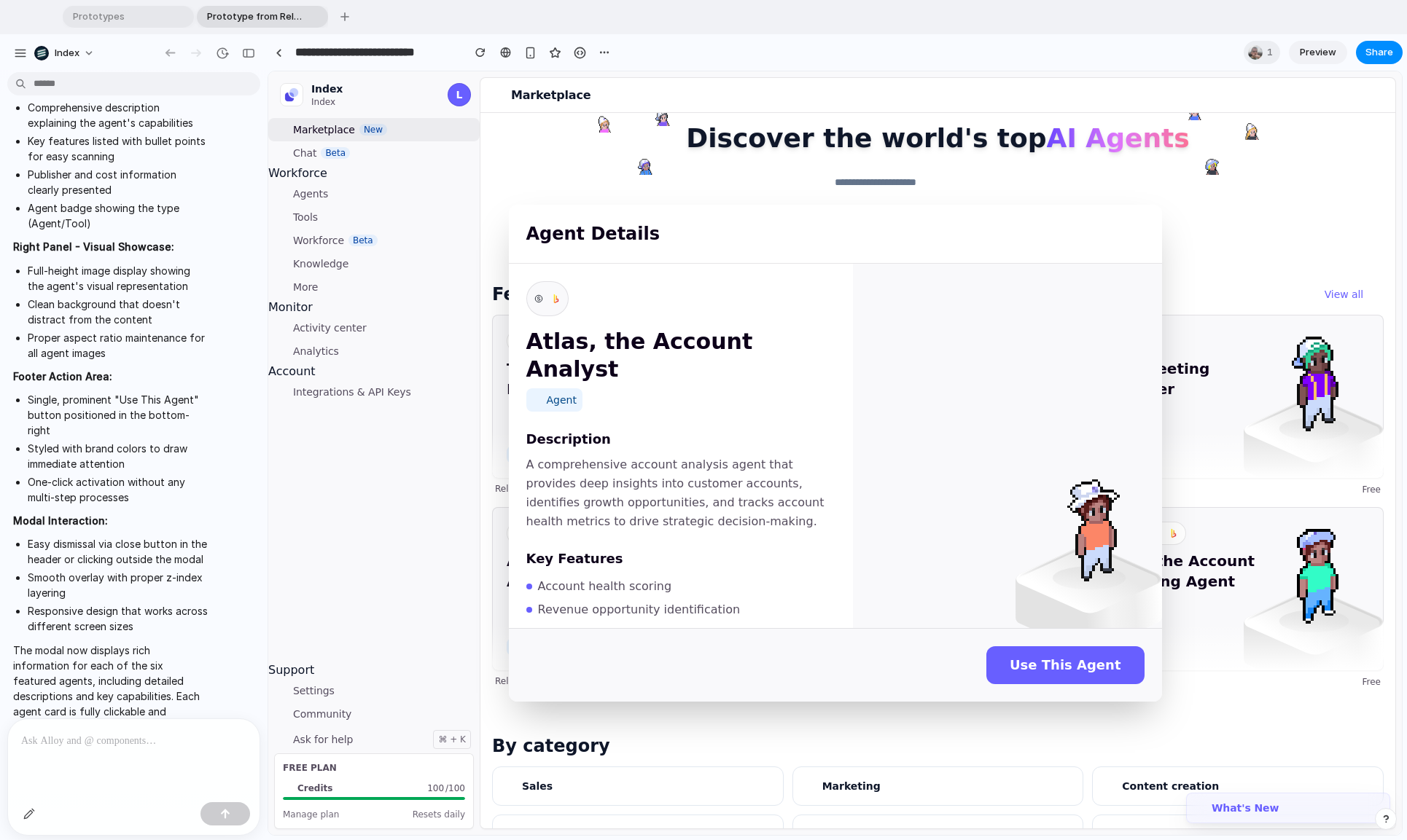
click at [775, 725] on div "Agent Details Atlas, the Account Analyst Agent Description A comprehensive acco…" at bounding box center [835, 453] width 1133 height 763
